Goal: Task Accomplishment & Management: Manage account settings

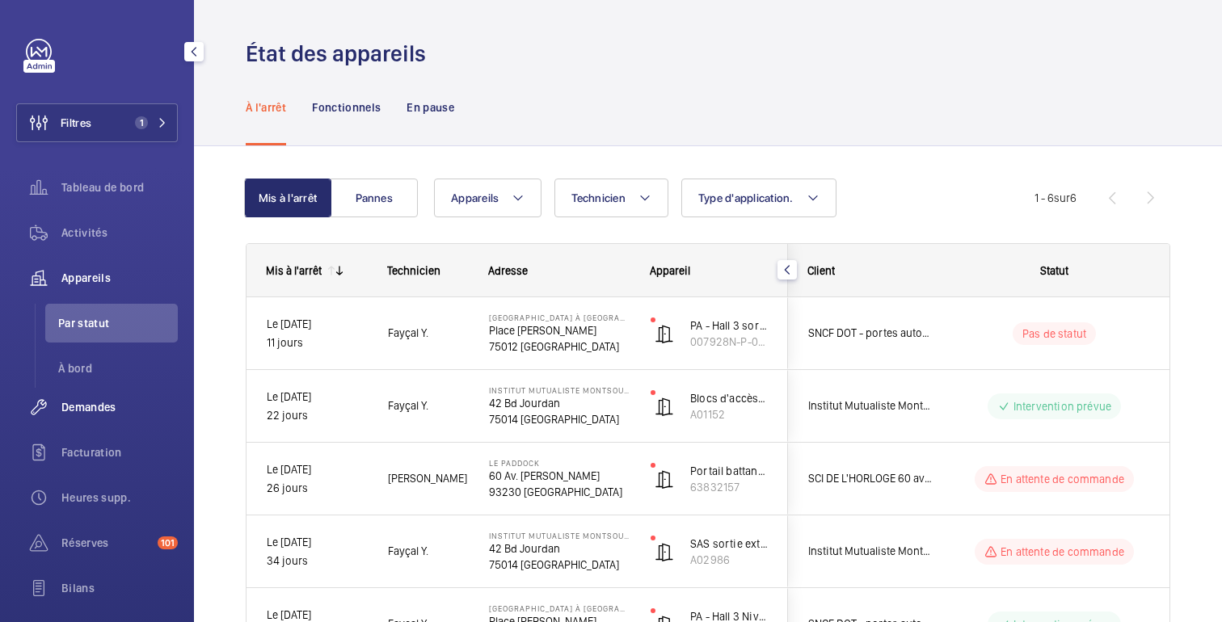
click at [89, 407] on font "Demandes" at bounding box center [88, 407] width 55 height 13
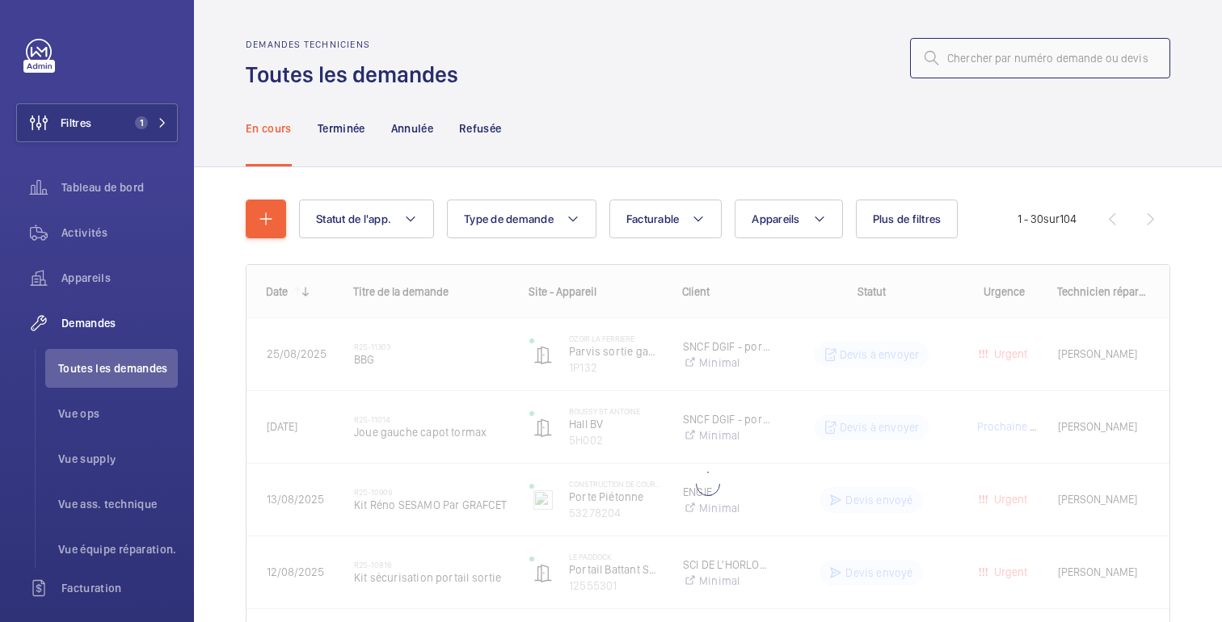
click at [939, 70] on input "text" at bounding box center [1040, 58] width 260 height 40
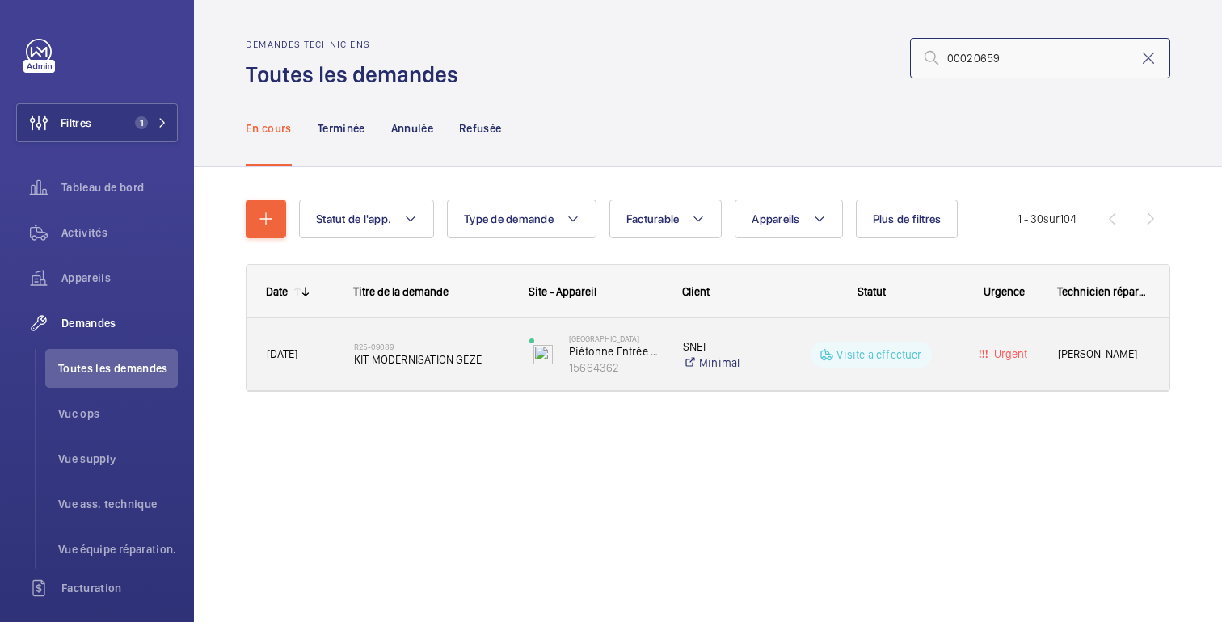
type input "00020659"
click at [787, 348] on div "Visite à effectuer" at bounding box center [862, 355] width 176 height 58
